Goal: Task Accomplishment & Management: Manage account settings

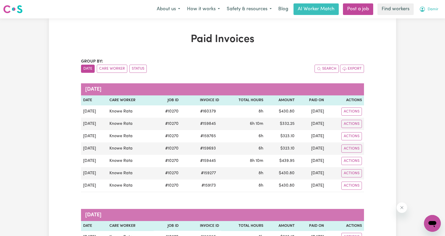
click at [430, 12] on span "Damir" at bounding box center [433, 10] width 11 height 6
click at [421, 33] on link "Logout" at bounding box center [421, 30] width 42 height 10
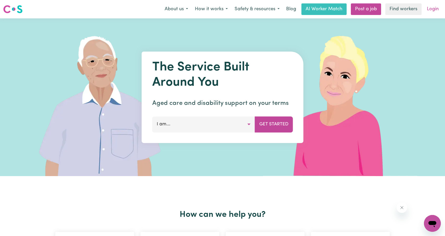
click at [431, 7] on link "Login" at bounding box center [433, 9] width 18 height 12
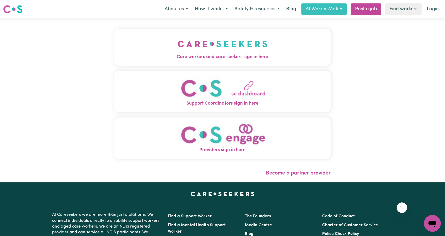
click at [188, 47] on img "Care workers and care seekers sign in here" at bounding box center [223, 43] width 90 height 19
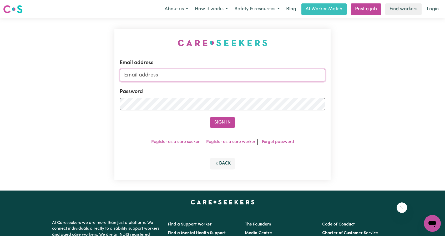
click at [215, 72] on input "Email address" at bounding box center [223, 75] width 206 height 13
drag, startPoint x: 151, startPoint y: 77, endPoint x: 294, endPoint y: 86, distance: 143.0
click at [287, 86] on form "Email address [EMAIL_ADDRESS][PERSON_NAME][DOMAIN_NAME] Password Sign In" at bounding box center [223, 93] width 206 height 69
type input "[EMAIL_ADDRESS][PERSON_NAME][DOMAIN_NAME]"
click at [218, 115] on form "Email address [EMAIL_ADDRESS][PERSON_NAME][DOMAIN_NAME] Password Sign In" at bounding box center [223, 93] width 206 height 69
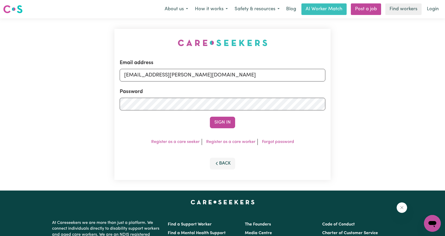
click at [220, 120] on button "Sign In" at bounding box center [222, 123] width 25 height 12
